Goal: Find specific page/section: Find specific page/section

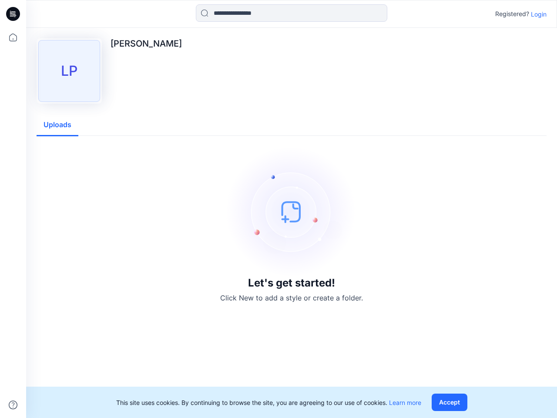
click at [279, 209] on img at bounding box center [291, 211] width 131 height 131
click at [13, 14] on icon at bounding box center [14, 14] width 3 height 0
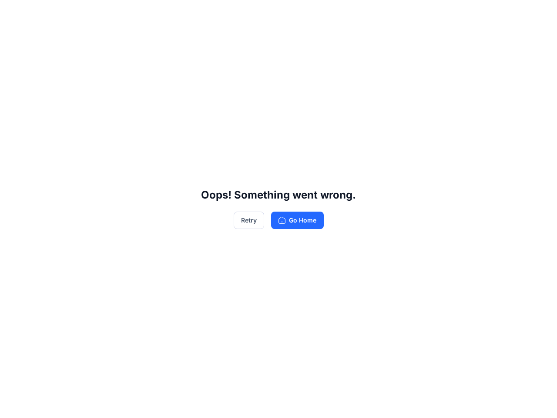
click at [13, 405] on div "Oops! Something went wrong. Retry Go Home" at bounding box center [278, 209] width 557 height 418
click at [292, 13] on div "Oops! Something went wrong. Retry Go Home" at bounding box center [278, 209] width 557 height 418
click at [539, 14] on div "Oops! Something went wrong. Retry Go Home" at bounding box center [278, 209] width 557 height 418
click at [57, 125] on div "Oops! Something went wrong. Retry Go Home" at bounding box center [278, 209] width 557 height 418
click at [451, 402] on div "Oops! Something went wrong. Retry Go Home" at bounding box center [278, 209] width 557 height 418
